Goal: Check status: Check status

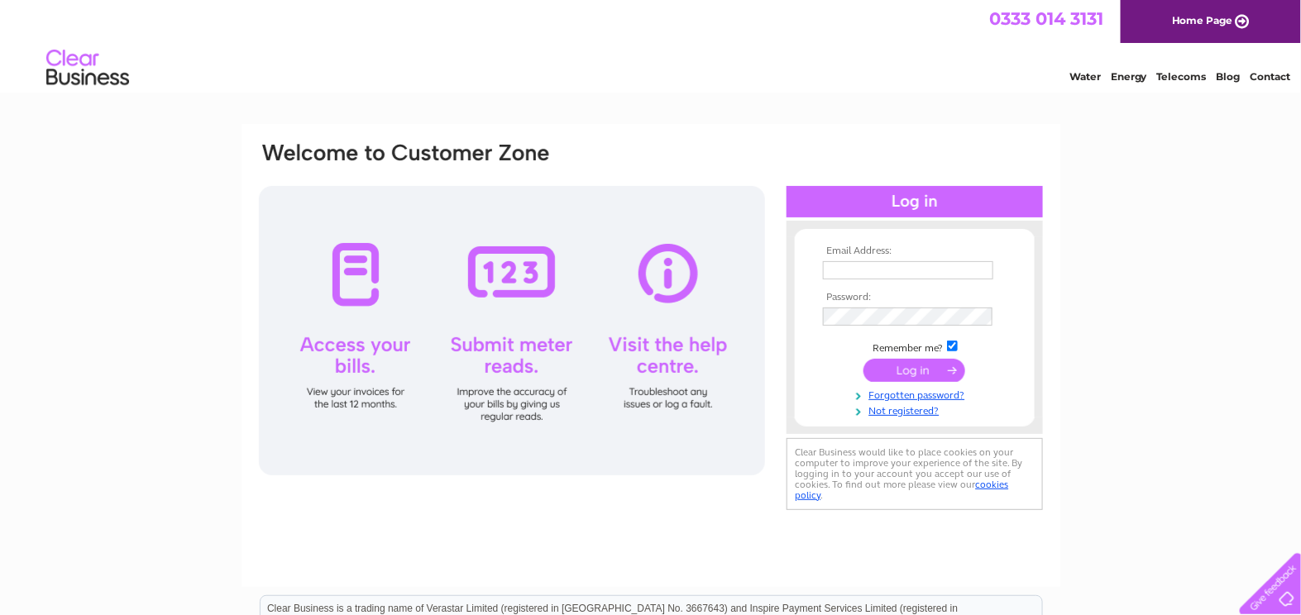
type input "[PERSON_NAME][EMAIL_ADDRESS][DOMAIN_NAME]"
click at [906, 375] on input "submit" at bounding box center [914, 370] width 102 height 23
click at [917, 373] on input "submit" at bounding box center [914, 370] width 102 height 23
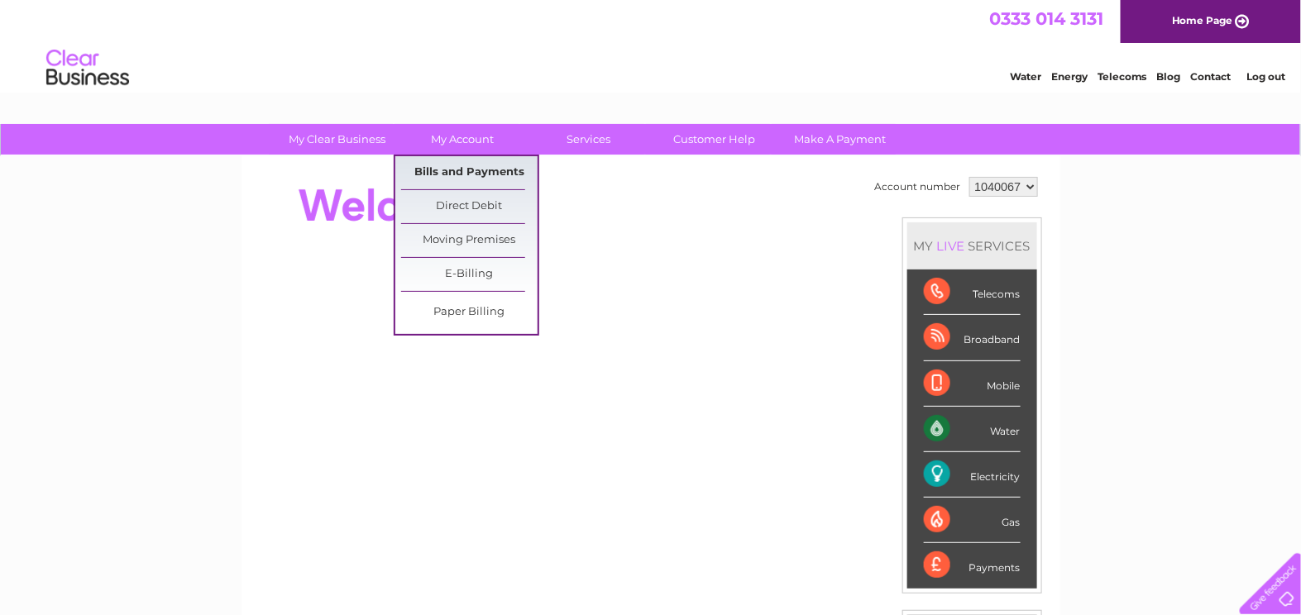
click at [449, 174] on link "Bills and Payments" at bounding box center [469, 172] width 136 height 33
